Goal: Transaction & Acquisition: Purchase product/service

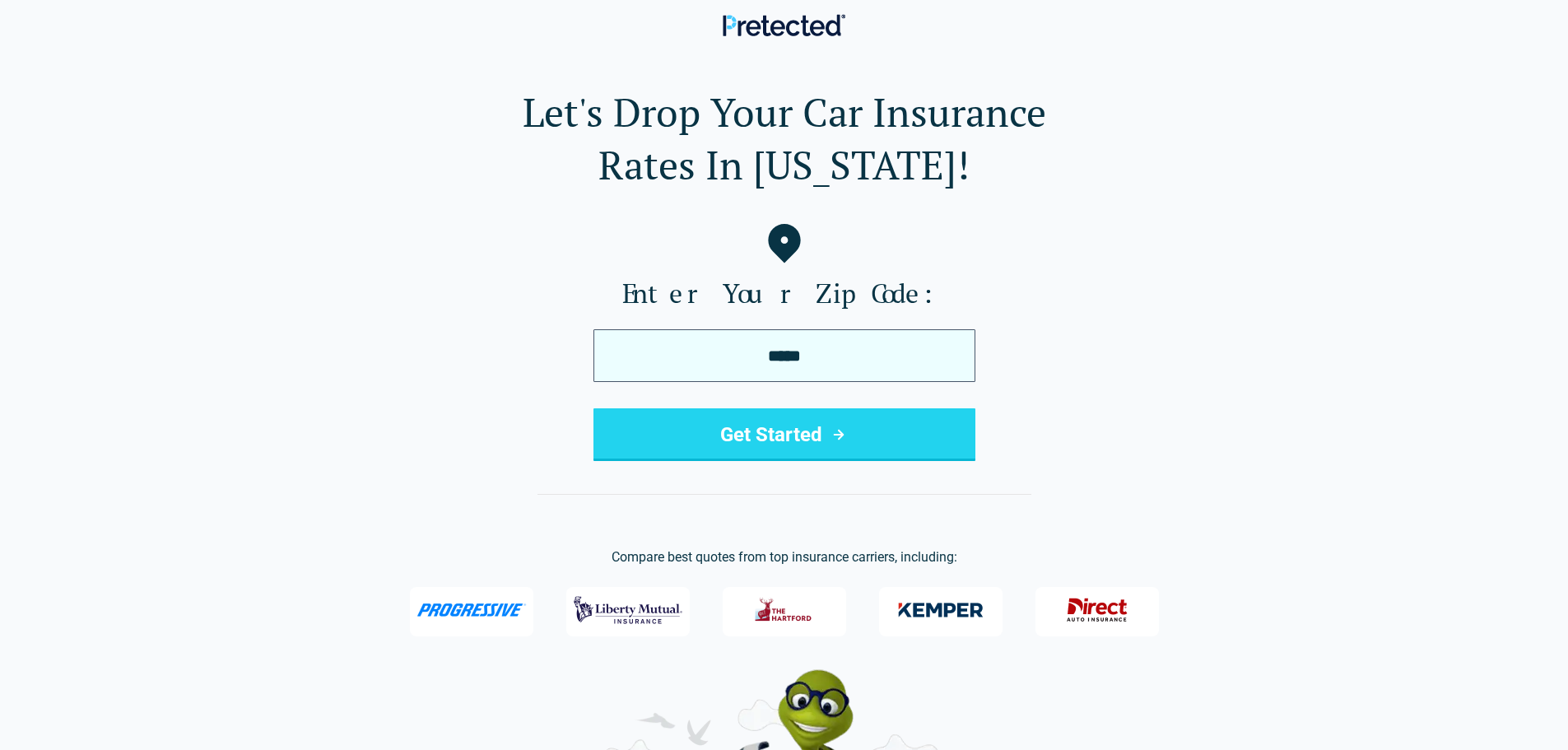
type input "*****"
click at [593, 409] on button "Get Started" at bounding box center [784, 434] width 382 height 52
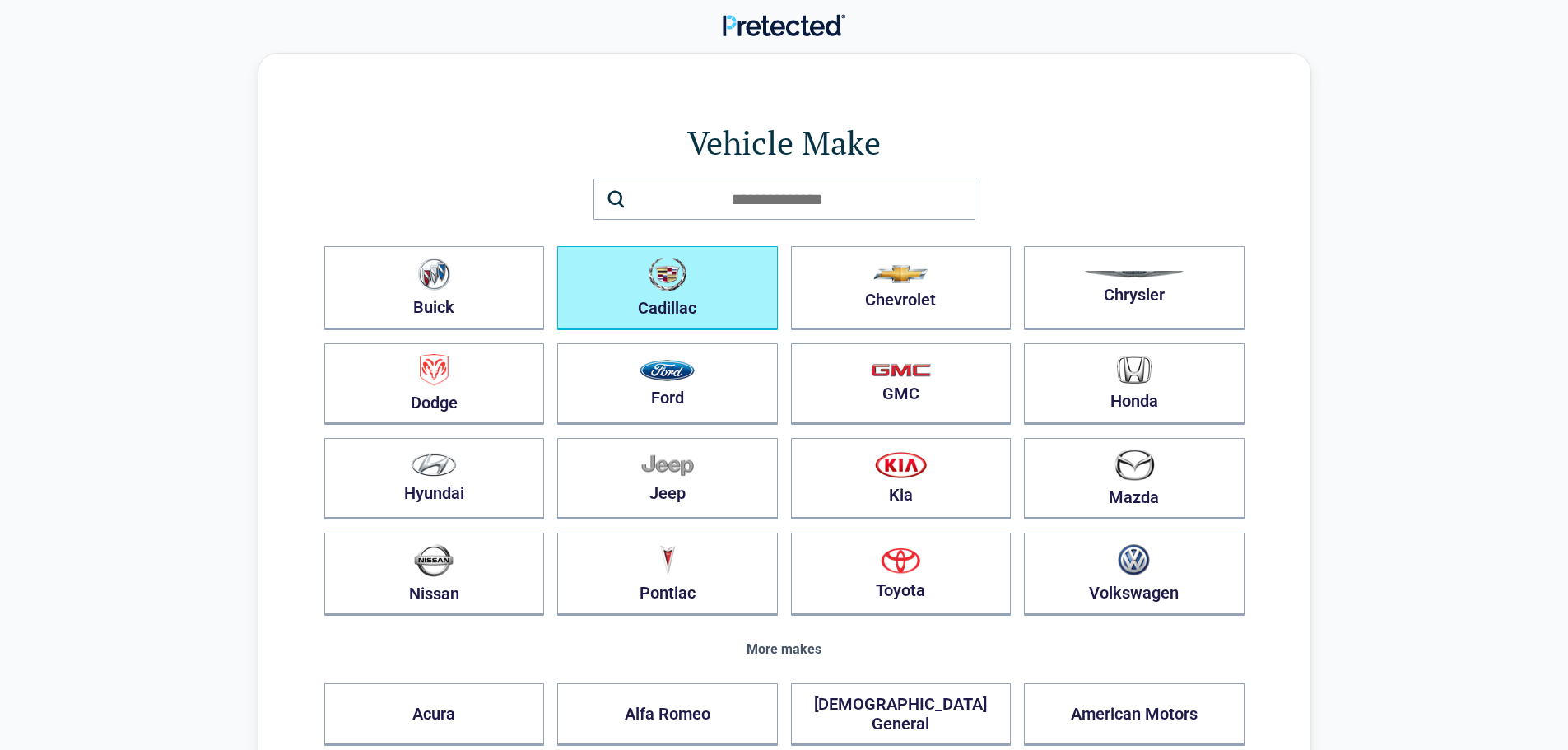
click at [669, 291] on img "button" at bounding box center [667, 274] width 38 height 34
